Goal: Transaction & Acquisition: Purchase product/service

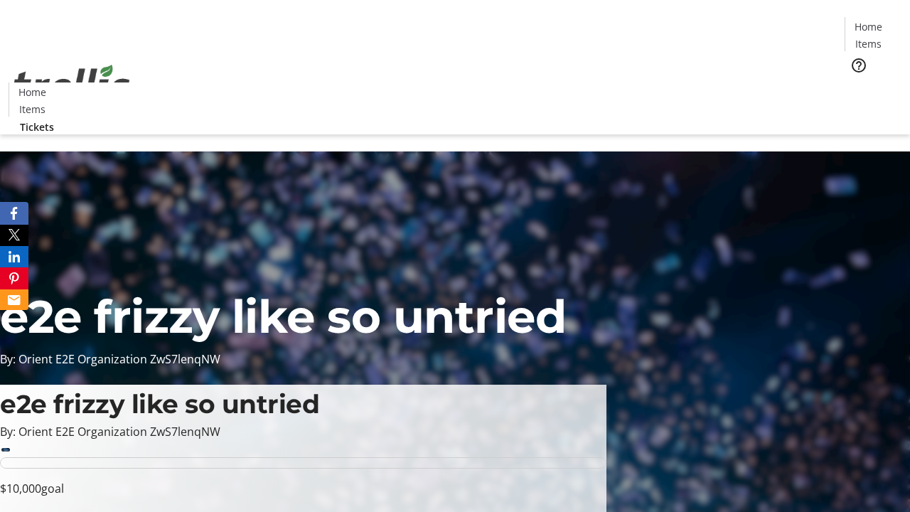
click at [856, 82] on span "Tickets" at bounding box center [873, 89] width 34 height 15
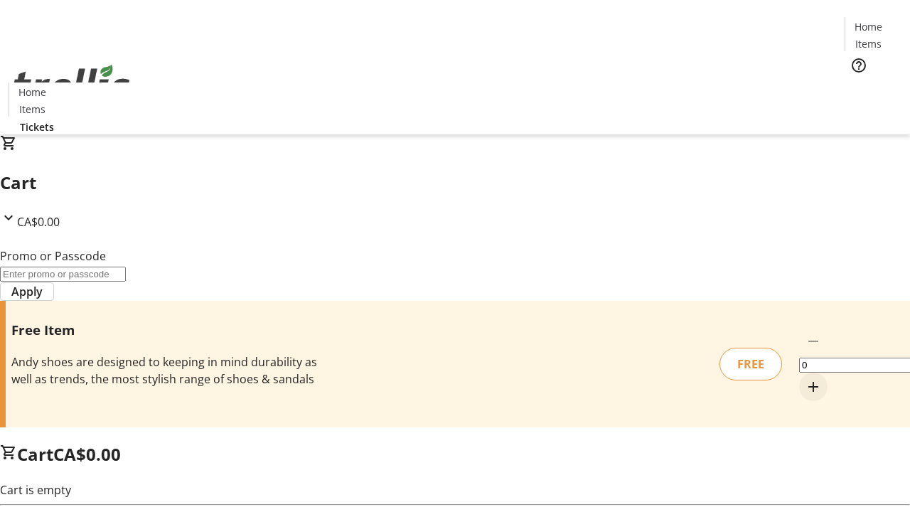
click at [805, 378] on mat-icon "Increment by one" at bounding box center [813, 386] width 17 height 17
type input "1"
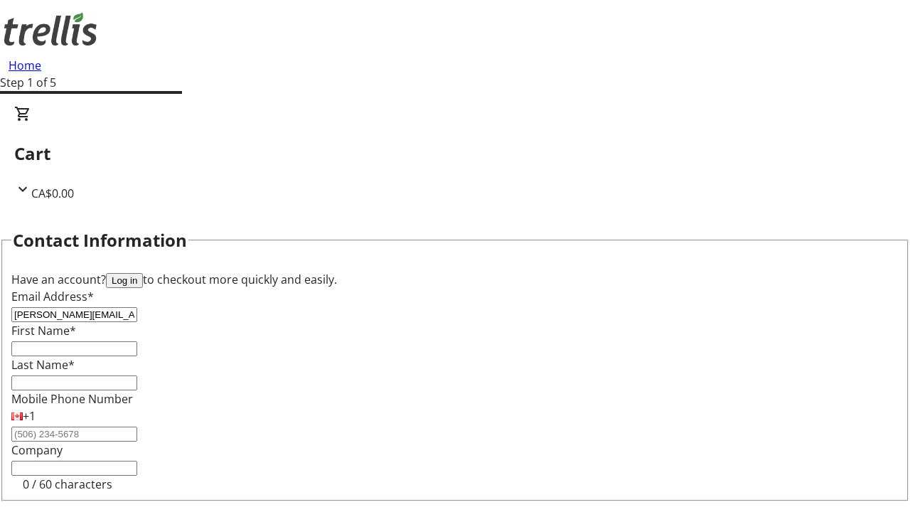
type input "[PERSON_NAME][EMAIL_ADDRESS][DOMAIN_NAME]"
type input "[PERSON_NAME]"
